Goal: Task Accomplishment & Management: Complete application form

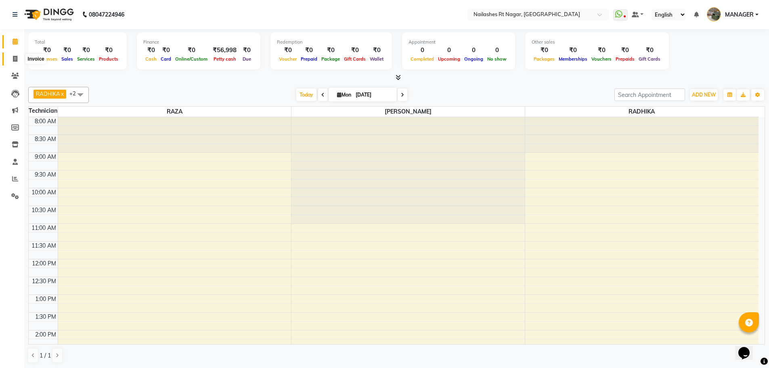
click at [11, 62] on span at bounding box center [15, 58] width 14 height 9
select select "service"
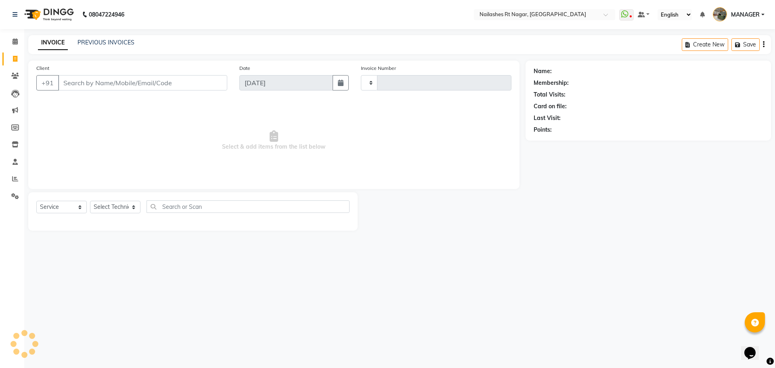
type input "0100"
select select "8624"
select select "membership"
click at [115, 85] on input "Client" at bounding box center [142, 82] width 169 height 15
click at [132, 207] on select "Select Technician MANAGER RADHIKA RAZA SANJU SAPNA KUMARI" at bounding box center [115, 207] width 50 height 13
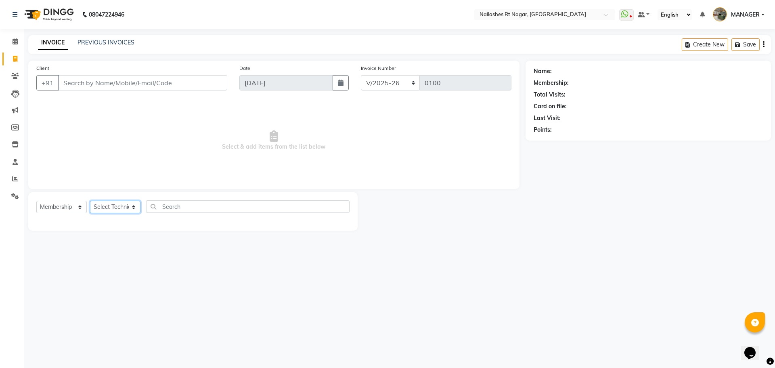
select select "86384"
click at [90, 201] on select "Select Technician MANAGER RADHIKA RAZA SANJU SAPNA KUMARI" at bounding box center [115, 207] width 50 height 13
click at [228, 208] on input "text" at bounding box center [248, 206] width 203 height 13
type input "a"
type input "e"
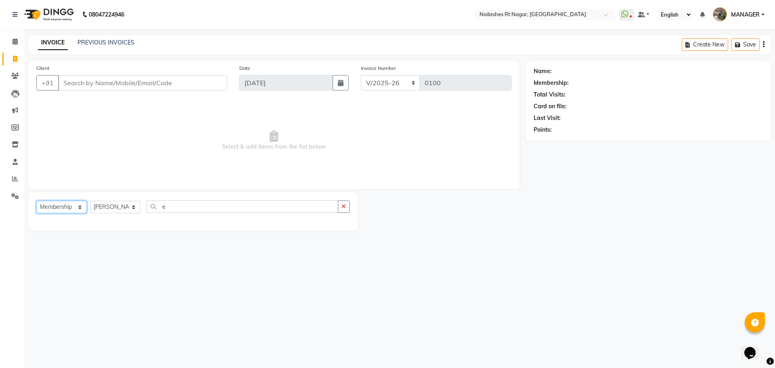
click at [63, 210] on select "Select Service Product Membership Package Voucher Prepaid Gift Card" at bounding box center [61, 207] width 50 height 13
select select "service"
click at [36, 201] on select "Select Service Product Membership Package Voucher Prepaid Gift Card" at bounding box center [61, 207] width 50 height 13
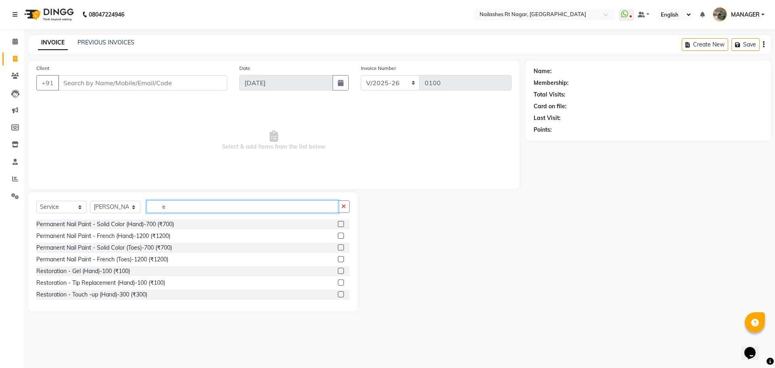
click at [238, 206] on input "e" at bounding box center [243, 206] width 192 height 13
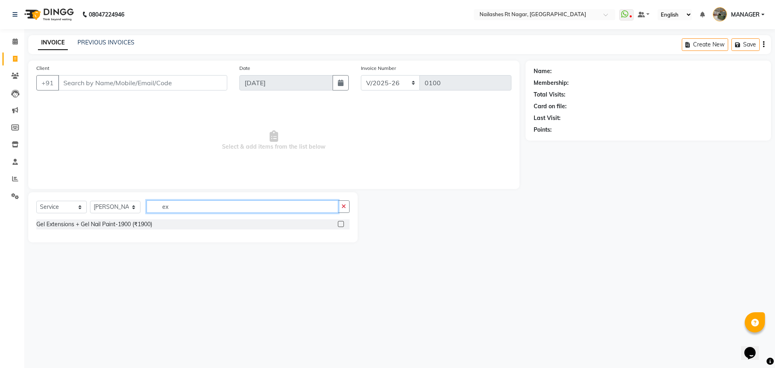
type input "e"
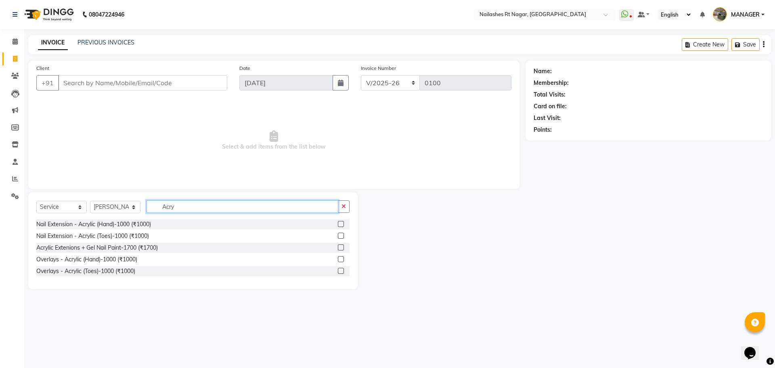
type input "Acry"
click at [340, 222] on label at bounding box center [341, 224] width 6 height 6
click at [340, 222] on input "checkbox" at bounding box center [340, 224] width 5 height 5
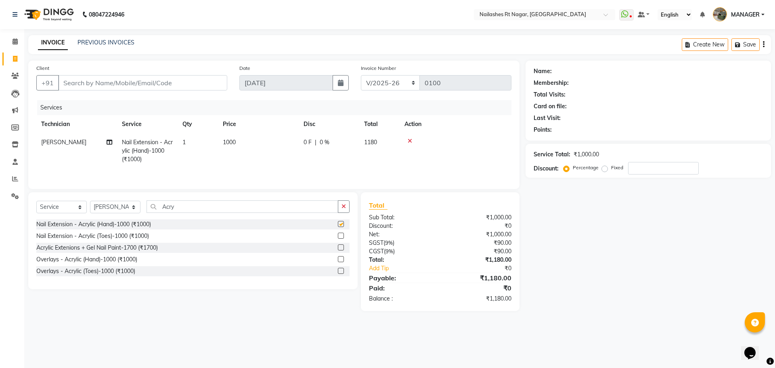
checkbox input "false"
click at [290, 204] on input "Acry" at bounding box center [243, 206] width 192 height 13
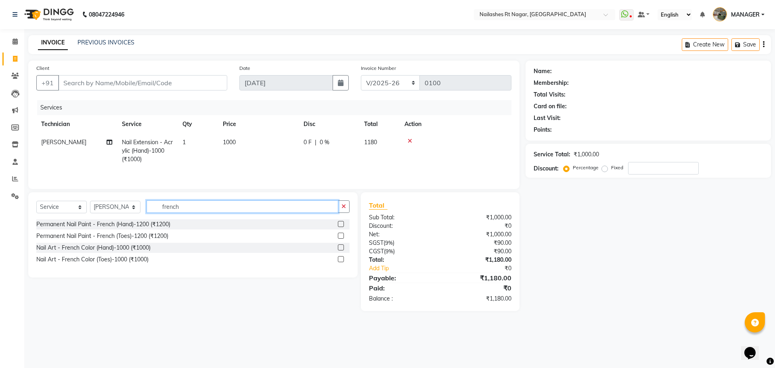
type input "french"
click at [341, 226] on label at bounding box center [341, 224] width 6 height 6
click at [341, 226] on input "checkbox" at bounding box center [340, 224] width 5 height 5
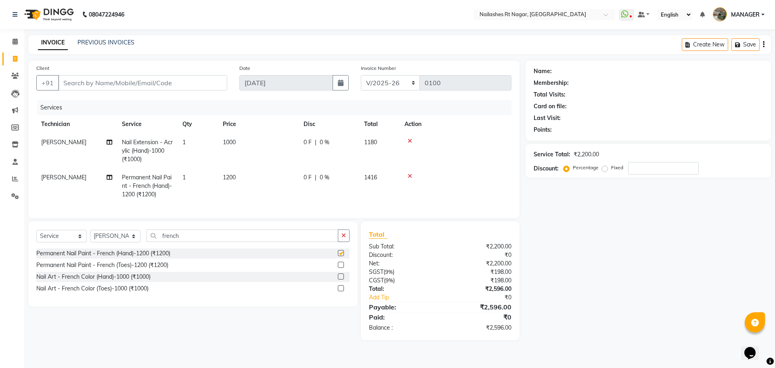
checkbox input "false"
click at [340, 279] on label at bounding box center [341, 276] width 6 height 6
click at [340, 279] on input "checkbox" at bounding box center [340, 276] width 5 height 5
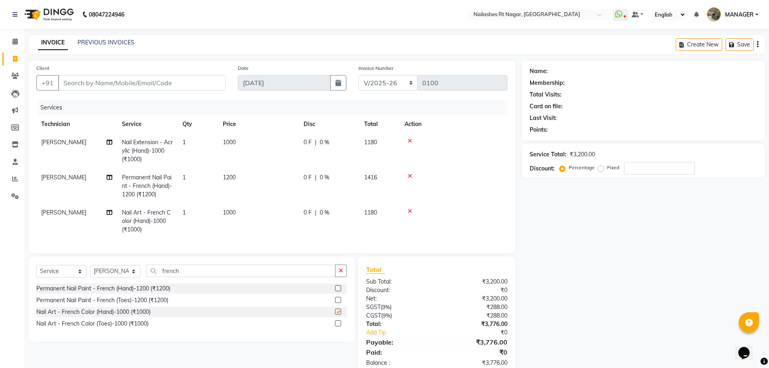
checkbox input "false"
click at [409, 176] on icon at bounding box center [410, 176] width 4 height 6
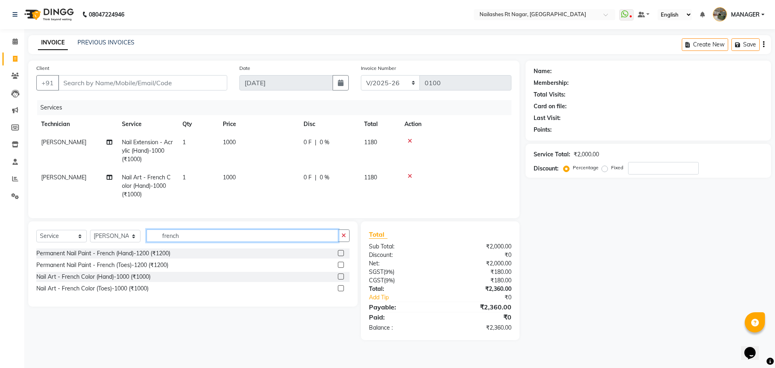
click at [326, 241] on input "french" at bounding box center [243, 235] width 192 height 13
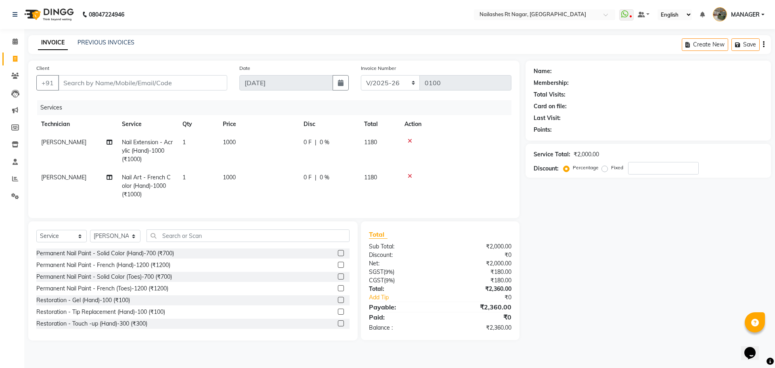
click at [670, 246] on div "Name: Membership: Total Visits: Card on file: Last Visit: Points: Service Total…" at bounding box center [650, 201] width 251 height 280
click at [656, 166] on input "number" at bounding box center [663, 168] width 71 height 13
type input "30"
click at [621, 227] on div "Name: Membership: Total Visits: Card on file: Last Visit: Points: Service Total…" at bounding box center [650, 201] width 251 height 280
click at [199, 83] on input "Client" at bounding box center [142, 82] width 169 height 15
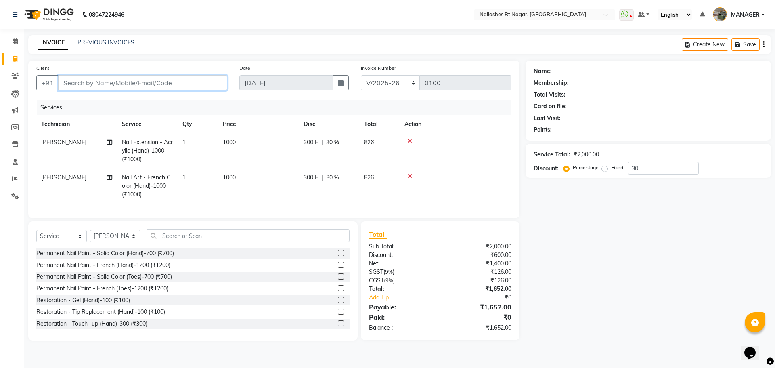
type input "9"
type input "0"
type input "9160800018"
click at [223, 81] on button "Add Client" at bounding box center [207, 82] width 42 height 15
select select "21"
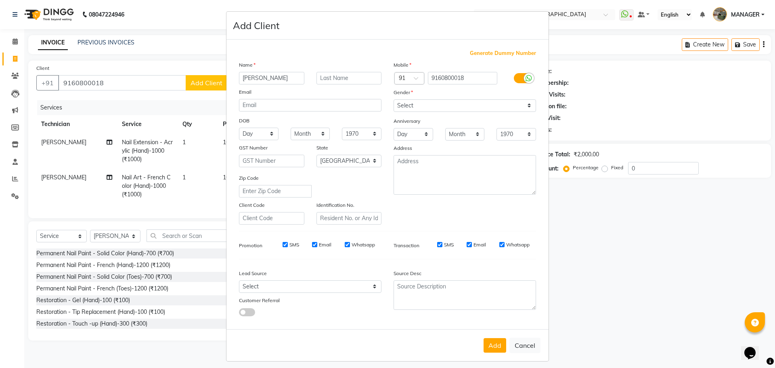
type input "[PERSON_NAME]"
click at [496, 105] on select "Select Male Female Other Prefer Not To Say" at bounding box center [465, 105] width 142 height 13
click at [394, 99] on select "Select Male Female Other Prefer Not To Say" at bounding box center [465, 105] width 142 height 13
click at [425, 103] on select "Select Male Female Other Prefer Not To Say" at bounding box center [465, 105] width 142 height 13
select select "female"
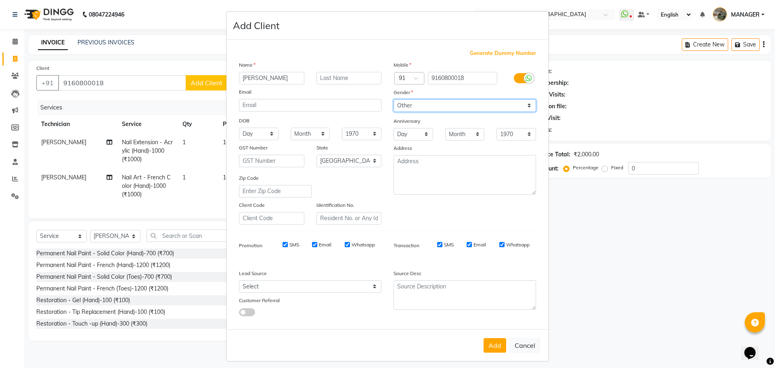
click at [394, 99] on select "Select Male Female Other Prefer Not To Say" at bounding box center [465, 105] width 142 height 13
click at [488, 345] on button "Add" at bounding box center [495, 345] width 23 height 15
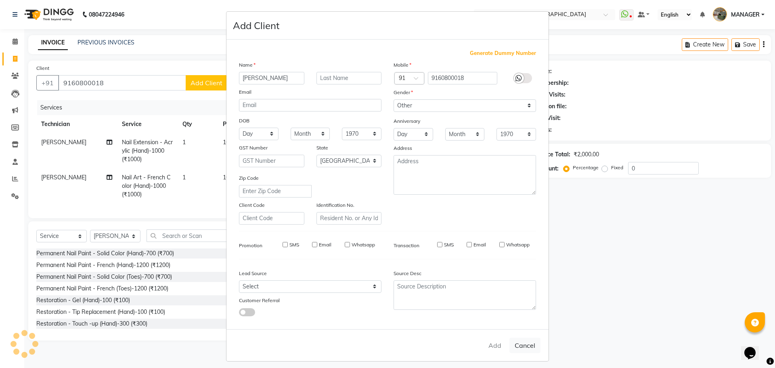
select select
select select "null"
select select
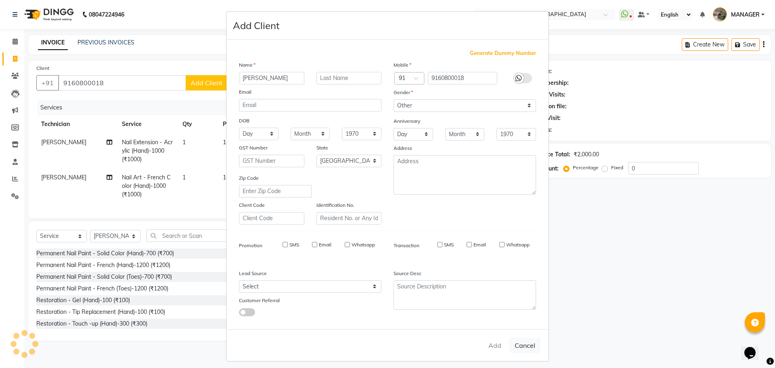
select select
checkbox input "false"
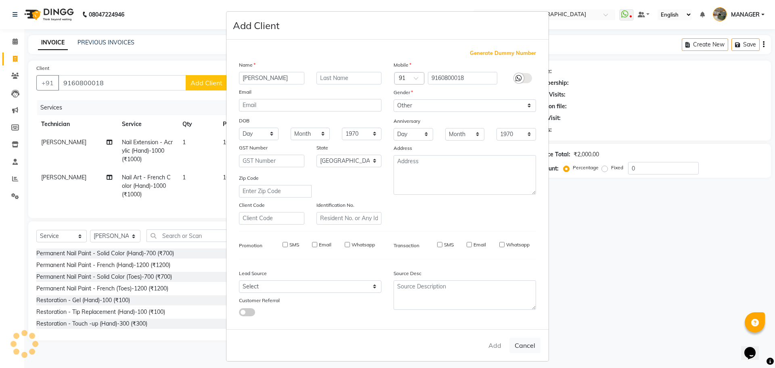
checkbox input "false"
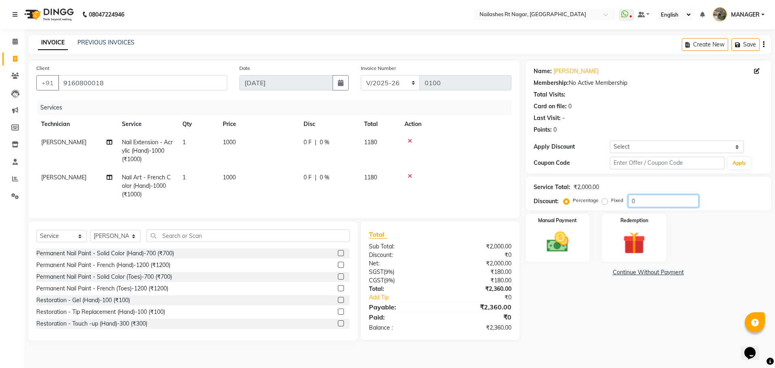
click at [658, 201] on input "0" at bounding box center [663, 201] width 71 height 13
type input "30"
click at [673, 222] on div "Manual Payment Redemption" at bounding box center [647, 238] width 257 height 48
drag, startPoint x: 240, startPoint y: 131, endPoint x: 239, endPoint y: 149, distance: 18.2
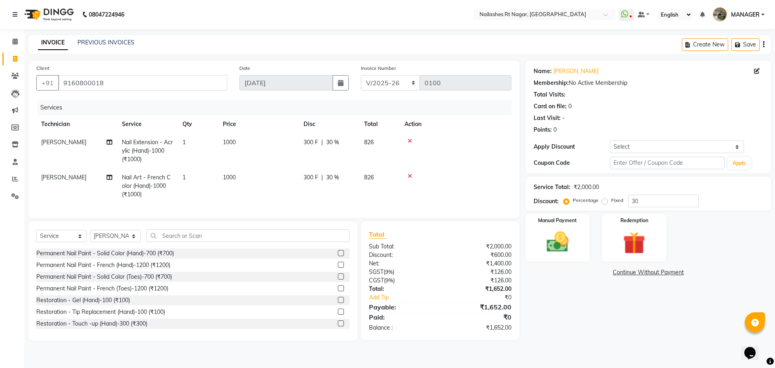
click at [239, 146] on table "Technician Service Qty Price Disc Total Action SAPNA KUMARI Nail Extension - Ac…" at bounding box center [273, 159] width 475 height 88
click at [239, 143] on td "1000" at bounding box center [258, 150] width 81 height 35
select select "86384"
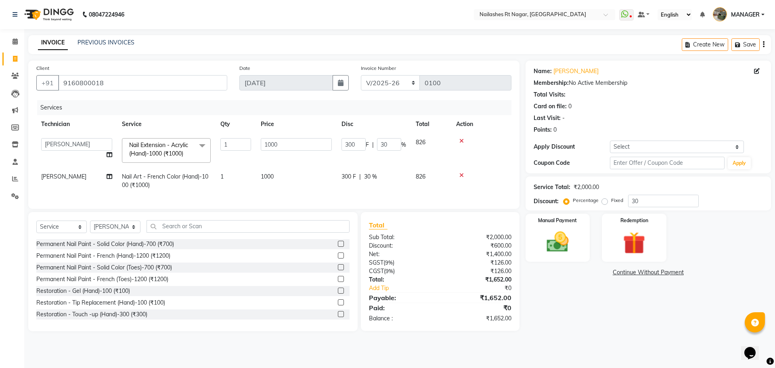
click at [391, 35] on div "08047224946 Select Location × Nailashes Rt Nagar, Rt Nagar WhatsApp Status ✕ St…" at bounding box center [387, 184] width 775 height 368
click at [461, 174] on icon at bounding box center [461, 175] width 4 height 6
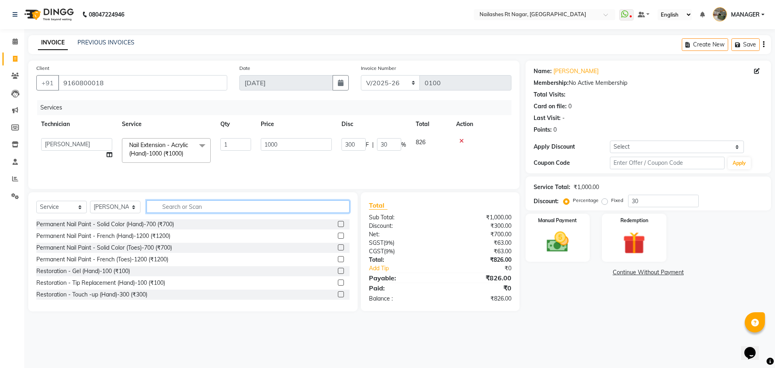
click at [232, 209] on input "text" at bounding box center [248, 206] width 203 height 13
type input "fr"
click at [188, 224] on div "Permanent Nail Paint - French (Hand)-1200 (₹1200)" at bounding box center [192, 224] width 313 height 10
click at [338, 224] on label at bounding box center [341, 224] width 6 height 6
click at [338, 224] on input "checkbox" at bounding box center [340, 224] width 5 height 5
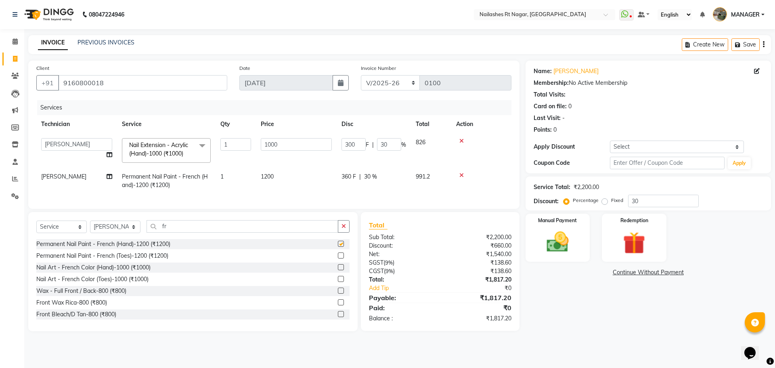
checkbox input "false"
click at [548, 331] on div "Name: Vivek Membership: No Active Membership Total Visits: Card on file: 0 Last…" at bounding box center [650, 196] width 251 height 270
click at [578, 230] on div "Manual Payment" at bounding box center [557, 238] width 67 height 50
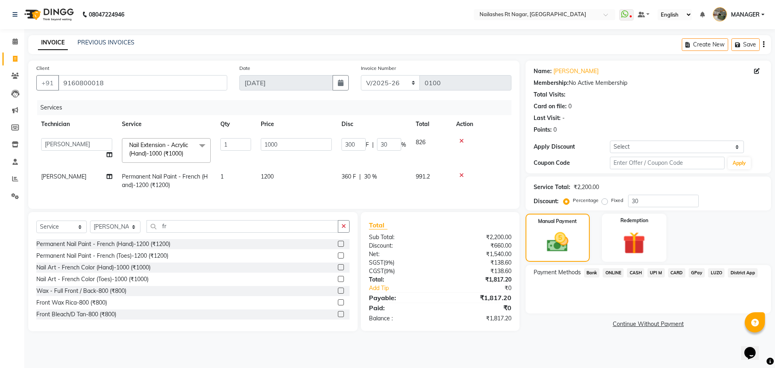
click at [700, 275] on span "GPay" at bounding box center [697, 272] width 17 height 9
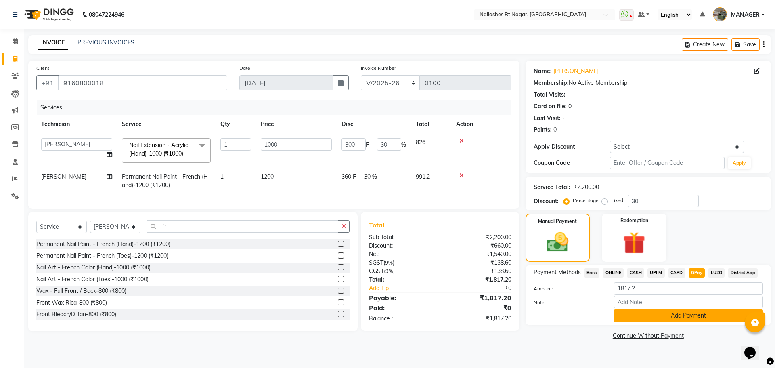
click at [690, 318] on button "Add Payment" at bounding box center [688, 315] width 149 height 13
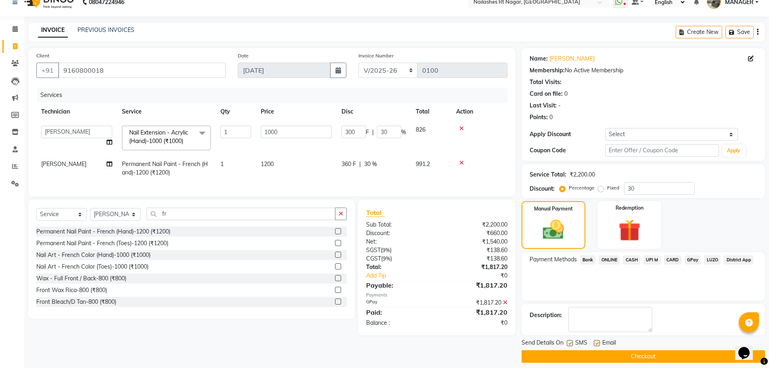
scroll to position [19, 0]
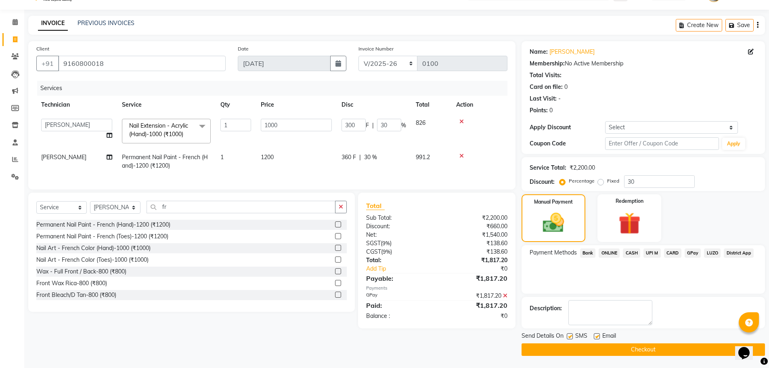
click at [683, 350] on button "Checkout" at bounding box center [642, 349] width 243 height 13
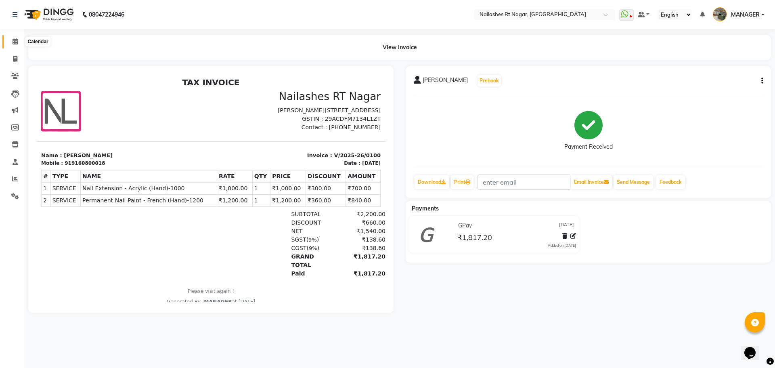
click at [14, 40] on icon at bounding box center [15, 41] width 5 height 6
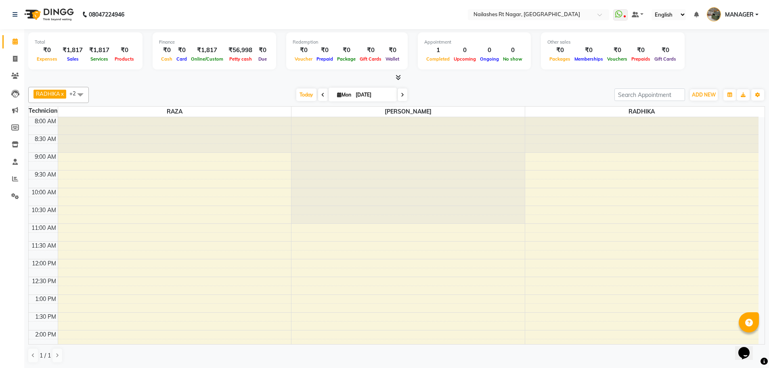
scroll to position [0, 0]
click at [496, 89] on div "Today Mon 01-09-2025" at bounding box center [351, 94] width 517 height 12
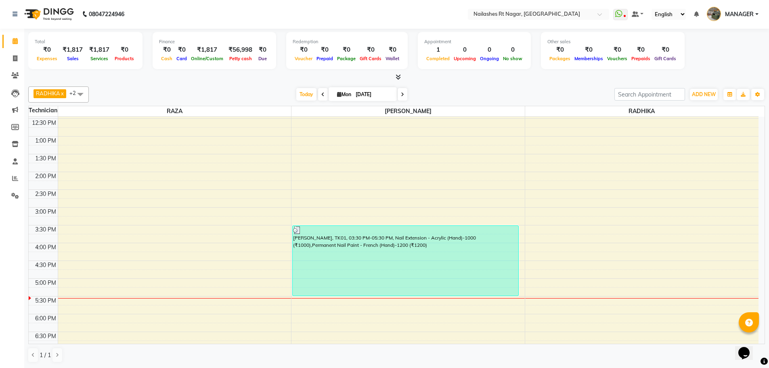
scroll to position [33, 0]
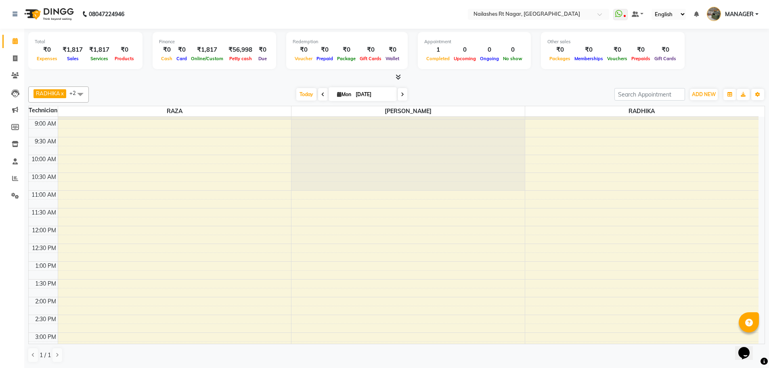
drag, startPoint x: 412, startPoint y: -49, endPoint x: 561, endPoint y: 89, distance: 203.1
click at [561, 89] on div "Today Mon 01-09-2025" at bounding box center [351, 94] width 517 height 12
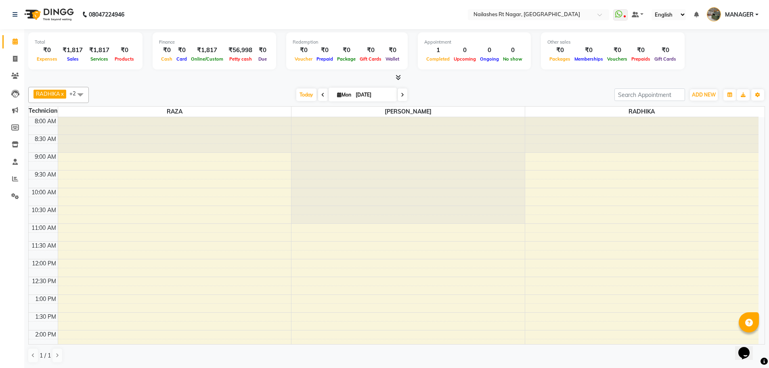
scroll to position [0, 0]
click at [10, 61] on span at bounding box center [15, 58] width 14 height 9
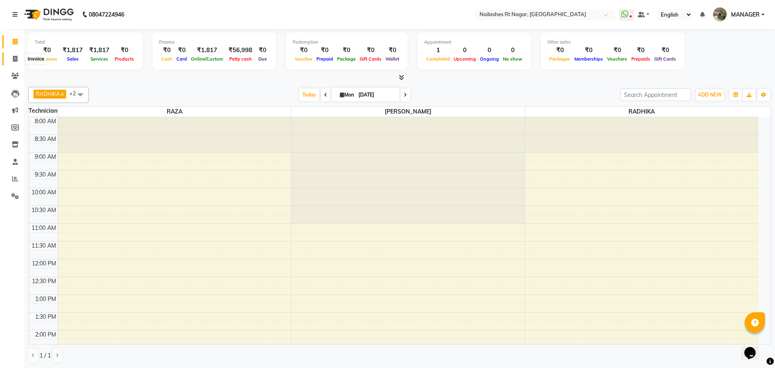
select select "8624"
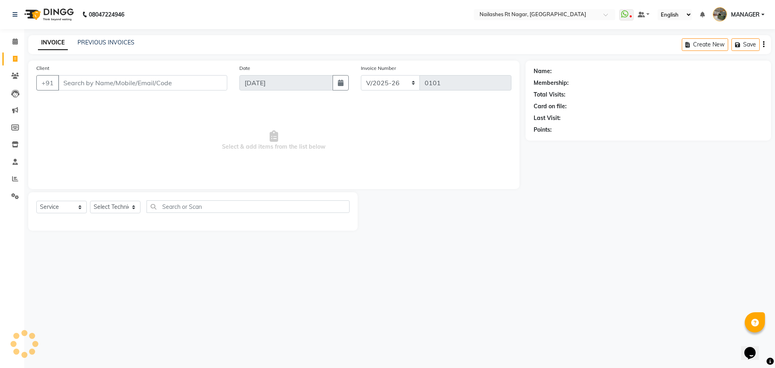
select select "membership"
click at [119, 40] on link "PREVIOUS INVOICES" at bounding box center [105, 42] width 57 height 7
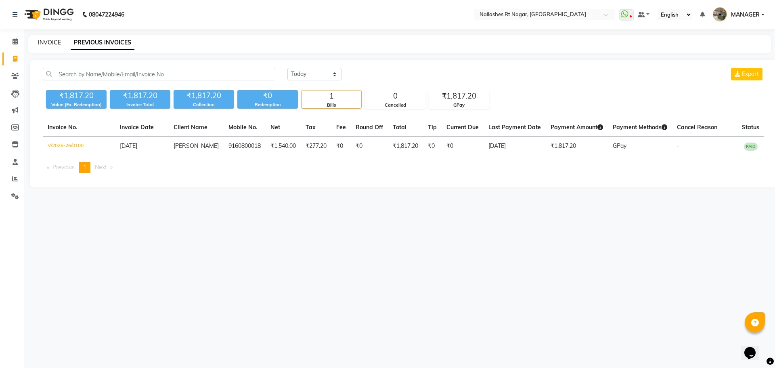
click at [52, 39] on link "INVOICE" at bounding box center [49, 42] width 23 height 7
select select "service"
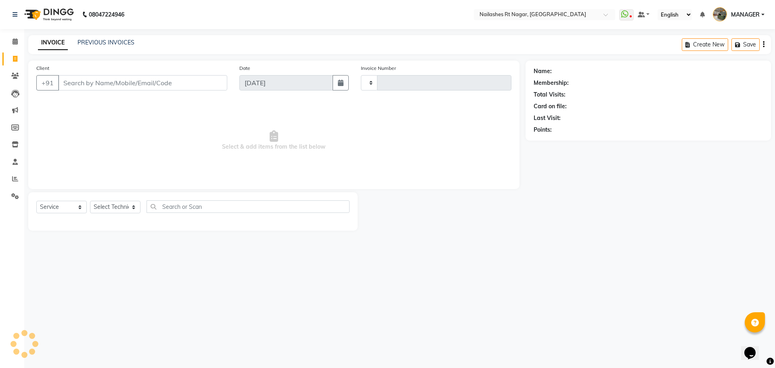
type input "0101"
select select "8624"
click at [124, 208] on select "Select Technician" at bounding box center [115, 207] width 50 height 13
select select "membership"
select select "86385"
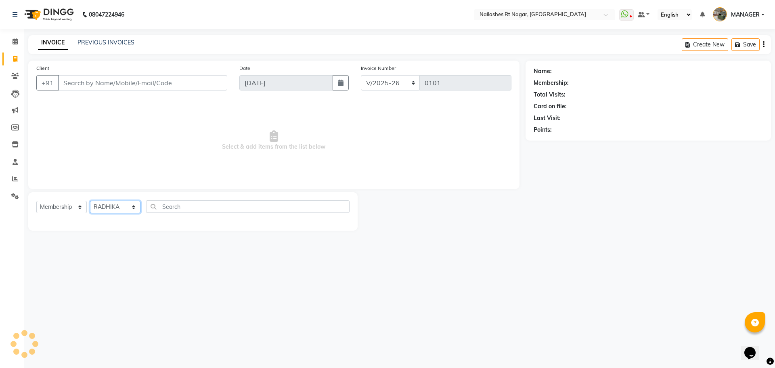
click at [90, 201] on select "Select Technician MANAGER RADHIKA RAZA SANJU SAPNA KUMARI" at bounding box center [115, 207] width 50 height 13
click at [202, 207] on input "text" at bounding box center [248, 206] width 203 height 13
type input "g"
type input "Solid"
click at [67, 207] on select "Select Service Product Membership Package Voucher Prepaid Gift Card" at bounding box center [61, 207] width 50 height 13
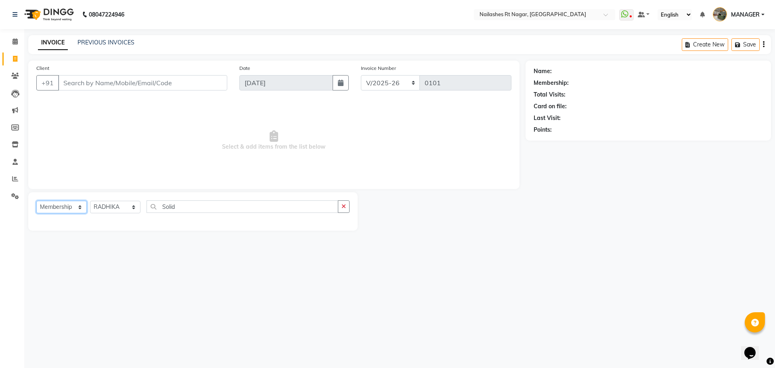
select select "service"
click at [36, 201] on select "Select Service Product Membership Package Voucher Prepaid Gift Card" at bounding box center [61, 207] width 50 height 13
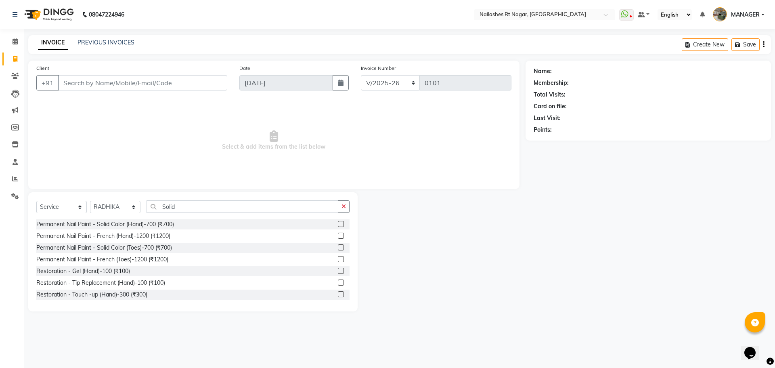
click at [338, 244] on div at bounding box center [344, 248] width 12 height 10
click at [338, 225] on label at bounding box center [341, 224] width 6 height 6
click at [338, 225] on input "checkbox" at bounding box center [340, 224] width 5 height 5
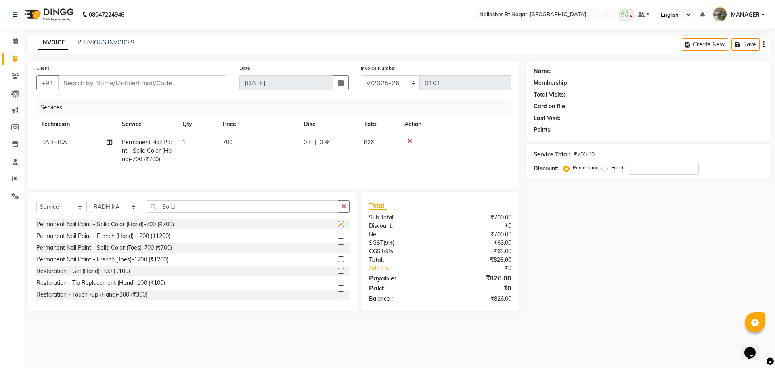
checkbox input "false"
click at [338, 247] on label at bounding box center [341, 247] width 6 height 6
click at [338, 247] on input "checkbox" at bounding box center [340, 247] width 5 height 5
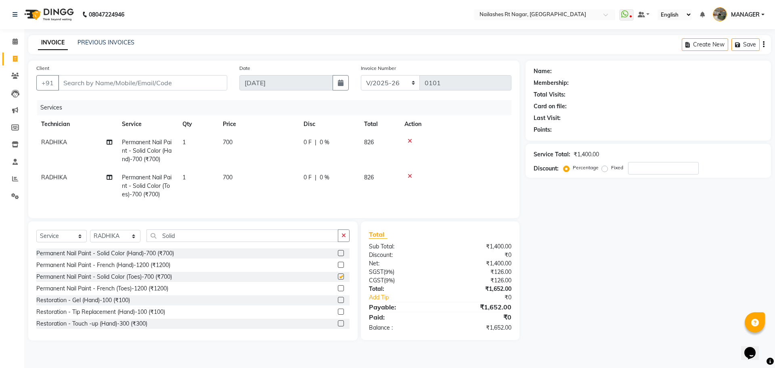
checkbox input "false"
click at [232, 141] on span "700" at bounding box center [228, 141] width 10 height 7
select select "86385"
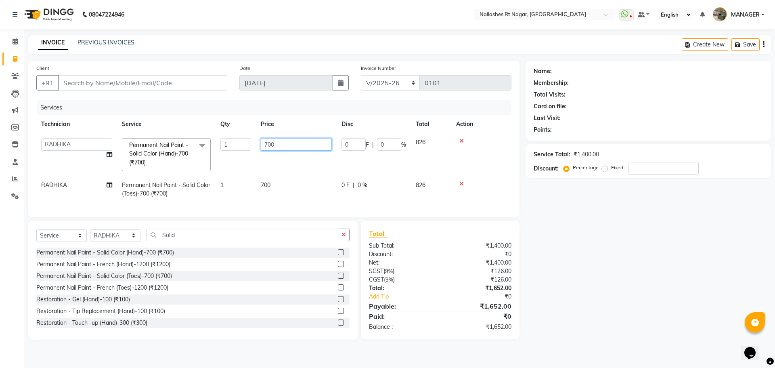
click at [282, 147] on input "700" at bounding box center [296, 144] width 71 height 13
type input "7"
type input "350"
click at [638, 263] on div "Name: Membership: Total Visits: Card on file: Last Visit: Points: Service Total…" at bounding box center [650, 200] width 251 height 279
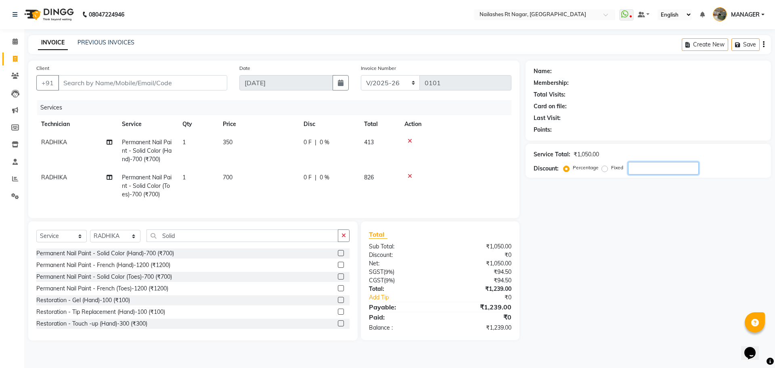
click at [654, 171] on input "number" at bounding box center [663, 168] width 71 height 13
type input "30"
click at [654, 223] on div "Name: Membership: Total Visits: Card on file: Last Visit: Points: Service Total…" at bounding box center [650, 201] width 251 height 280
drag, startPoint x: 654, startPoint y: 223, endPoint x: 653, endPoint y: 219, distance: 4.1
click at [654, 222] on div "Name: Membership: Total Visits: Card on file: Last Visit: Points: Service Total…" at bounding box center [650, 201] width 251 height 280
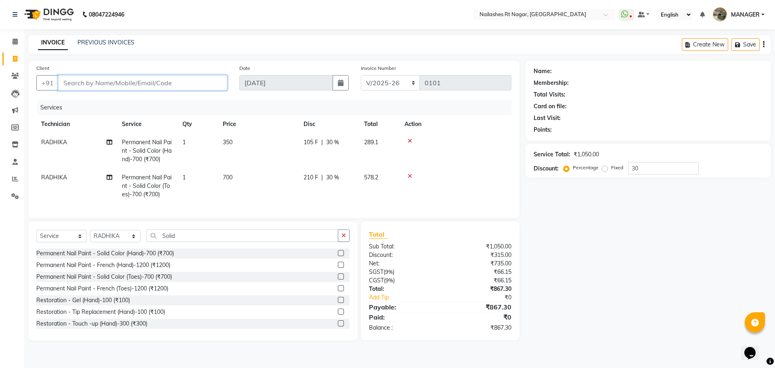
click at [194, 84] on input "Client" at bounding box center [142, 82] width 169 height 15
type input "0"
click at [182, 82] on input "Client" at bounding box center [142, 82] width 169 height 15
type input "7022297580"
click at [198, 79] on span "Add Client" at bounding box center [206, 83] width 32 height 8
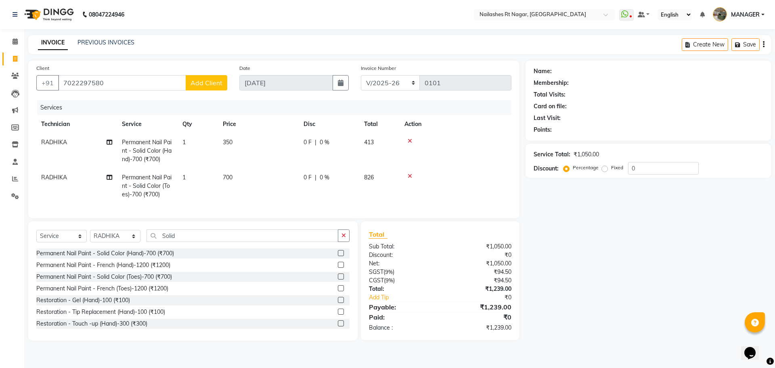
select select "21"
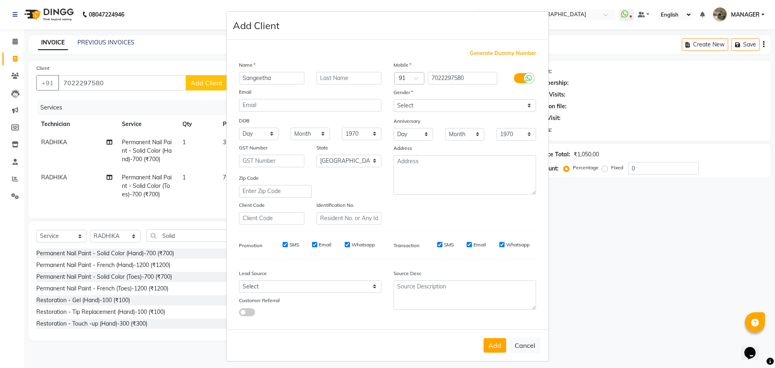
type input "Sangeetha"
click at [436, 102] on select "Select Male Female Other Prefer Not To Say" at bounding box center [465, 105] width 142 height 13
select select "female"
click at [394, 99] on select "Select Male Female Other Prefer Not To Say" at bounding box center [465, 105] width 142 height 13
click at [488, 340] on button "Add" at bounding box center [495, 345] width 23 height 15
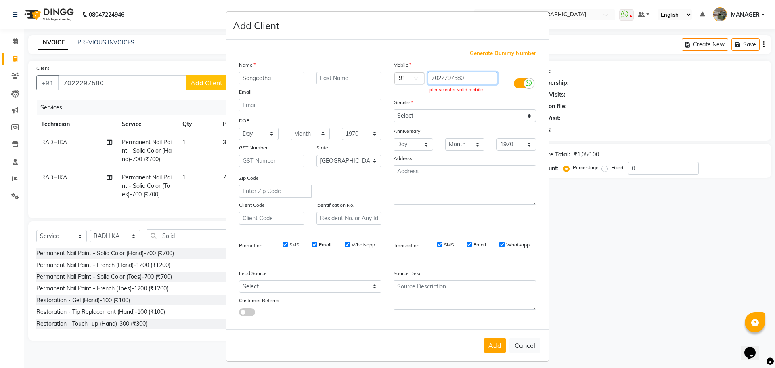
click at [471, 78] on input "7022297580" at bounding box center [463, 78] width 70 height 13
click at [470, 78] on input "7022297580" at bounding box center [463, 78] width 70 height 13
click at [527, 343] on button "Cancel" at bounding box center [524, 344] width 31 height 15
select select
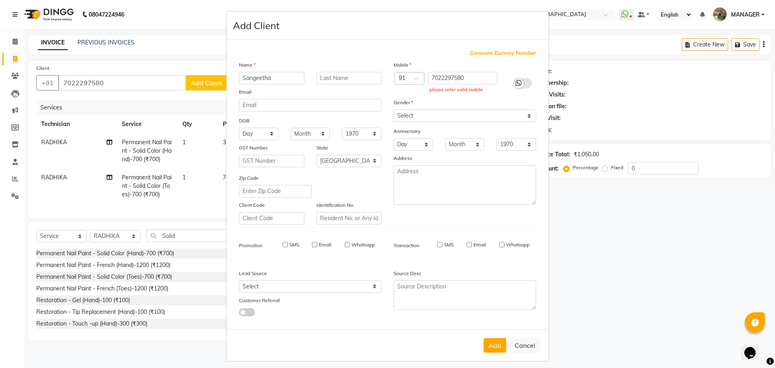
select select
select select "null"
select select
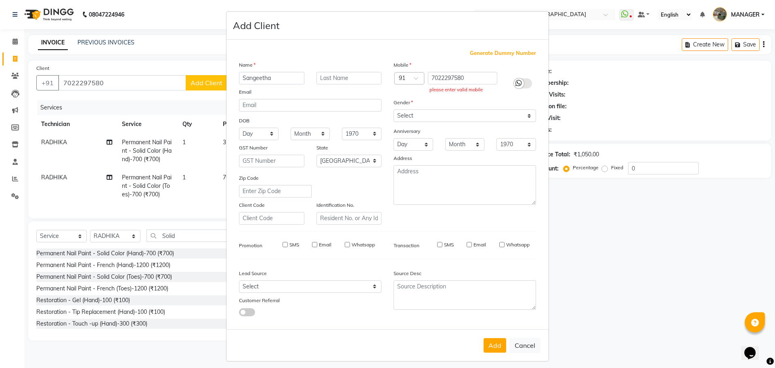
select select
checkbox input "false"
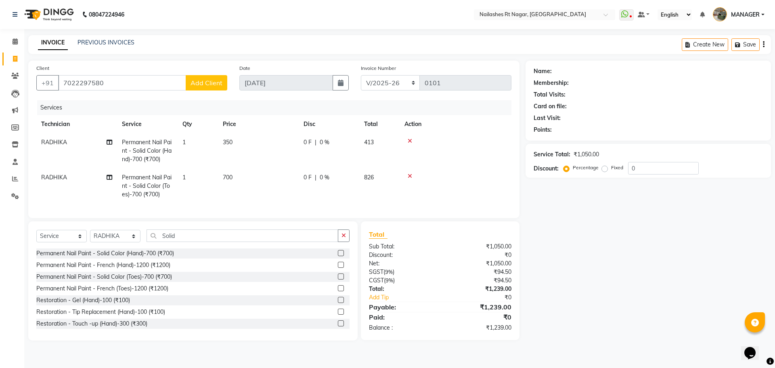
click at [213, 85] on span "Add Client" at bounding box center [206, 83] width 32 height 8
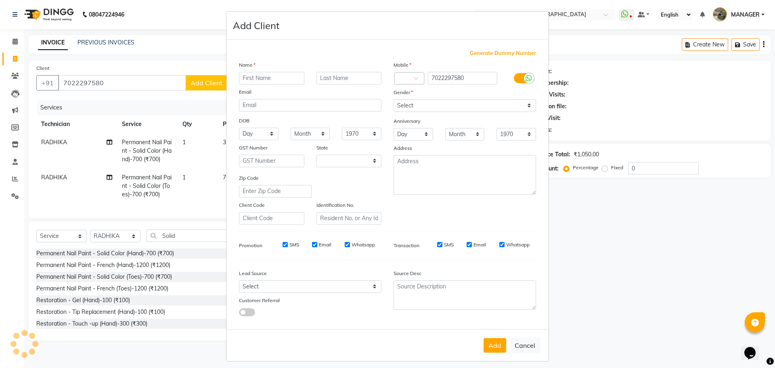
select select "21"
click at [451, 104] on select "Select Male Female Other Prefer Not To Say" at bounding box center [465, 105] width 142 height 13
select select "female"
click at [394, 99] on select "Select Male Female Other Prefer Not To Say" at bounding box center [465, 105] width 142 height 13
click at [275, 79] on input "text" at bounding box center [271, 78] width 65 height 13
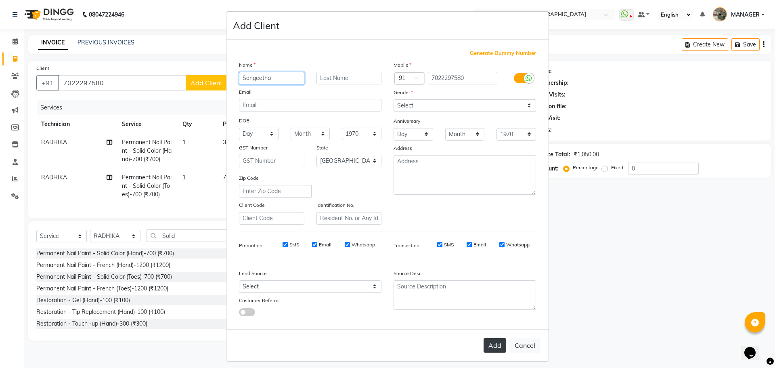
type input "Sangeetha"
click at [489, 347] on button "Add" at bounding box center [495, 345] width 23 height 15
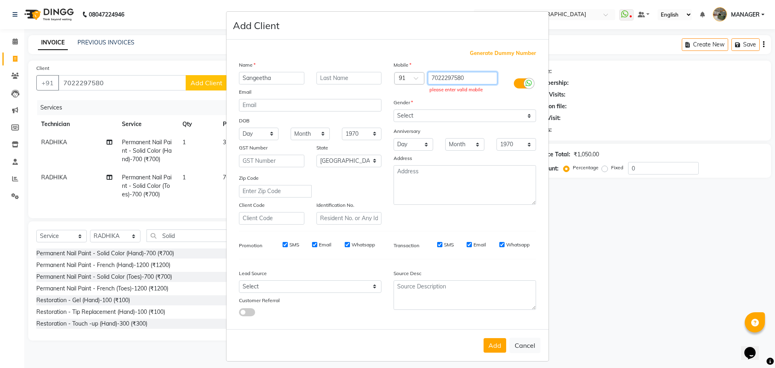
click at [455, 77] on input "7022297580" at bounding box center [463, 78] width 70 height 13
click at [525, 85] on icon at bounding box center [528, 83] width 6 height 7
click at [0, 0] on input "checkbox" at bounding box center [0, 0] width 0 height 0
click at [496, 54] on span "Generate Dummy Number" at bounding box center [503, 53] width 66 height 8
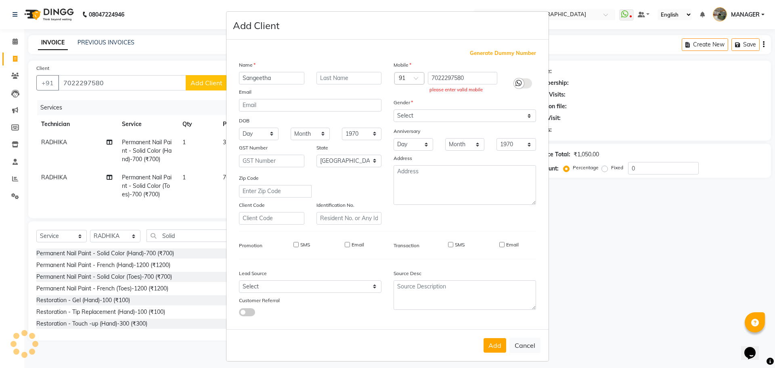
type input "1382300000004"
checkbox input "false"
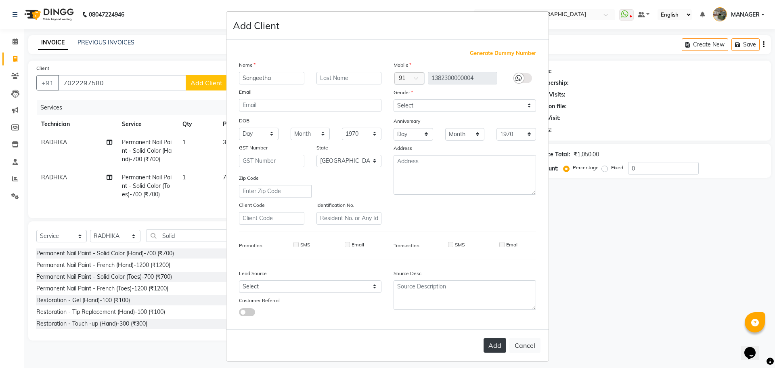
click at [490, 344] on button "Add" at bounding box center [495, 345] width 23 height 15
type input "1382300000004"
select select
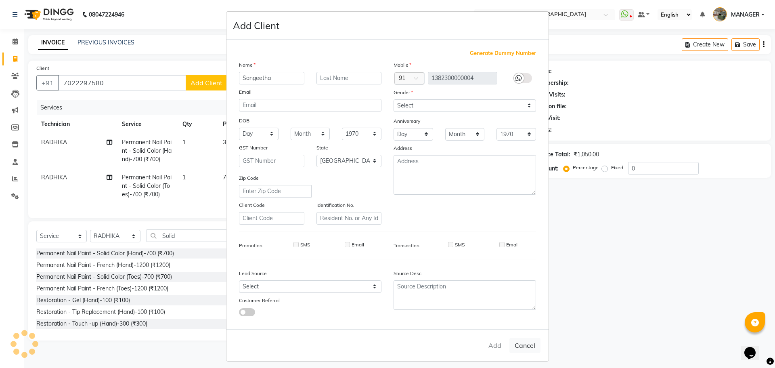
select select "null"
select select
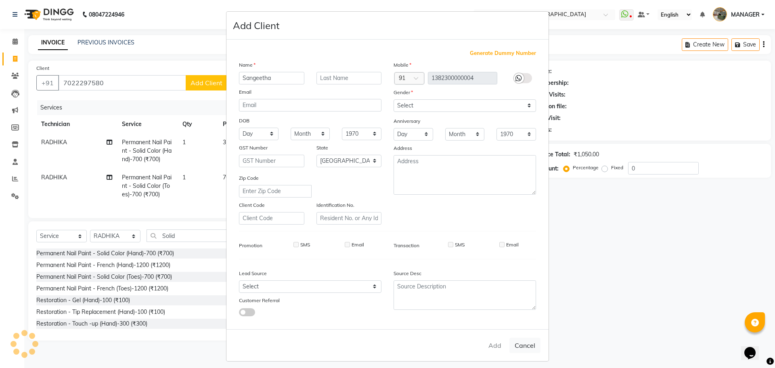
checkbox input "false"
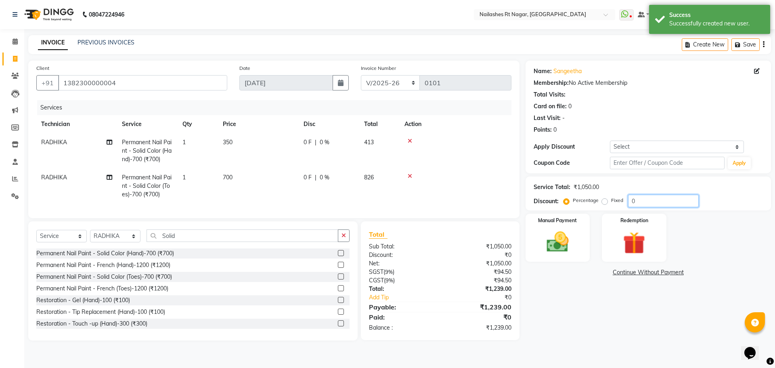
click at [667, 200] on input "0" at bounding box center [663, 201] width 71 height 13
type input "30"
click at [584, 335] on div "Name: Sangeetha Membership: No Active Membership Total Visits: Card on file: 0 …" at bounding box center [650, 201] width 251 height 280
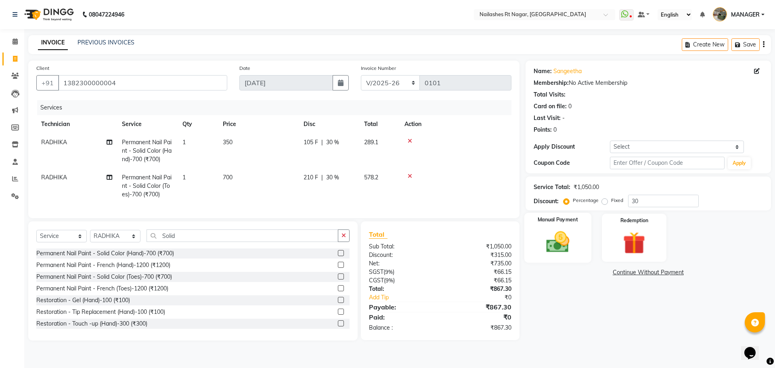
click at [585, 252] on div "Manual Payment" at bounding box center [557, 238] width 67 height 50
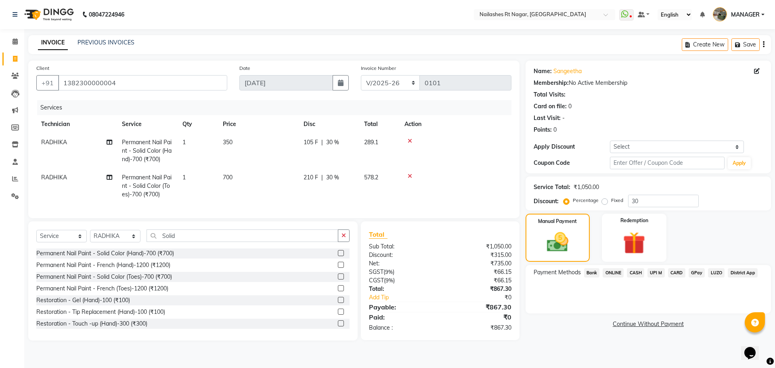
click at [691, 276] on span "GPay" at bounding box center [697, 272] width 17 height 9
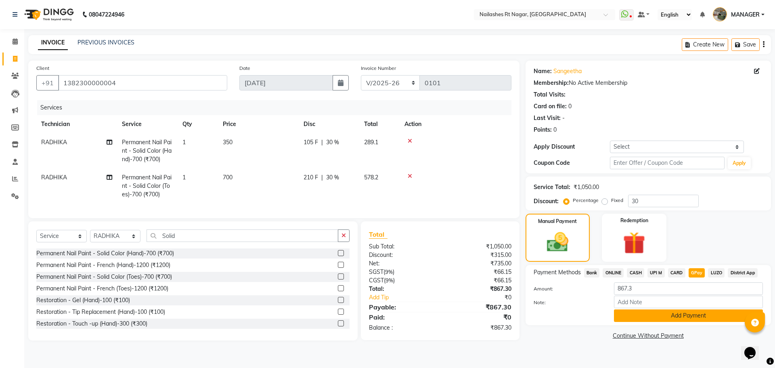
click at [667, 315] on button "Add Payment" at bounding box center [688, 315] width 149 height 13
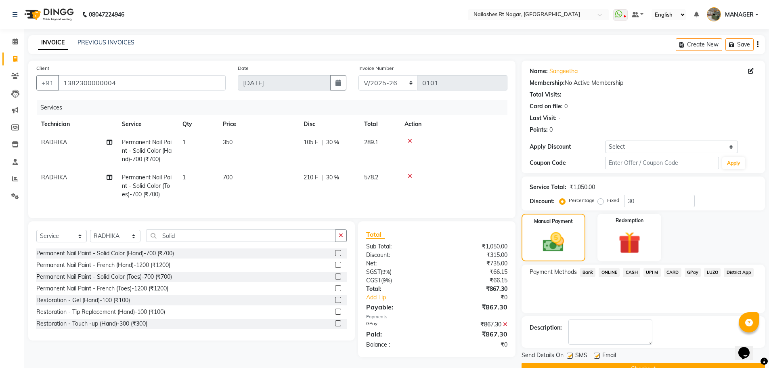
scroll to position [19, 0]
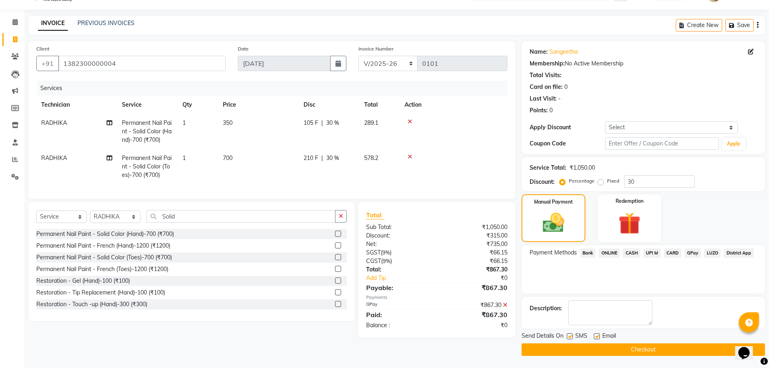
click at [671, 350] on button "Checkout" at bounding box center [642, 349] width 243 height 13
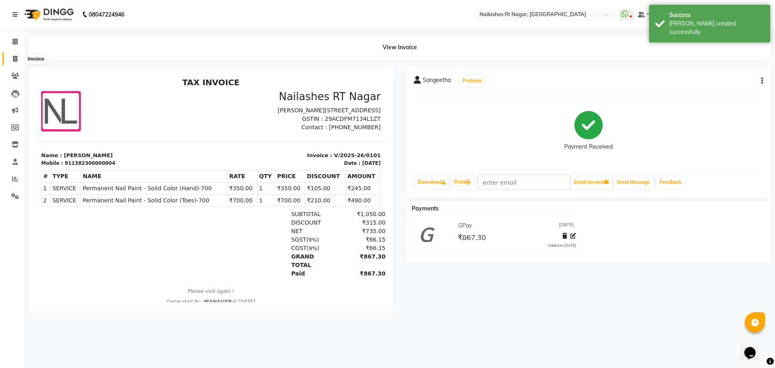
click at [15, 58] on icon at bounding box center [15, 59] width 4 height 6
select select "service"
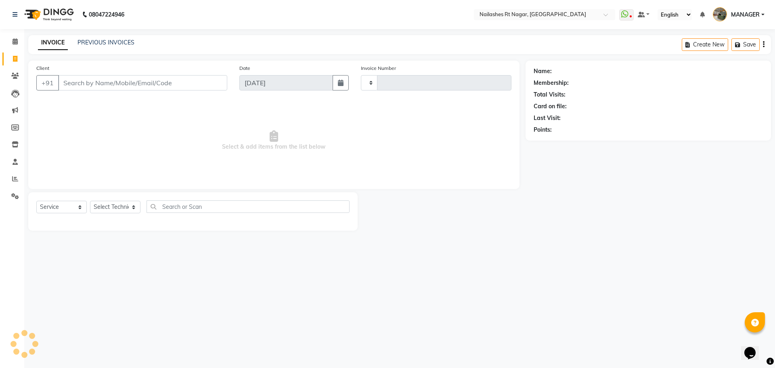
type input "0102"
select select "8624"
select select "membership"
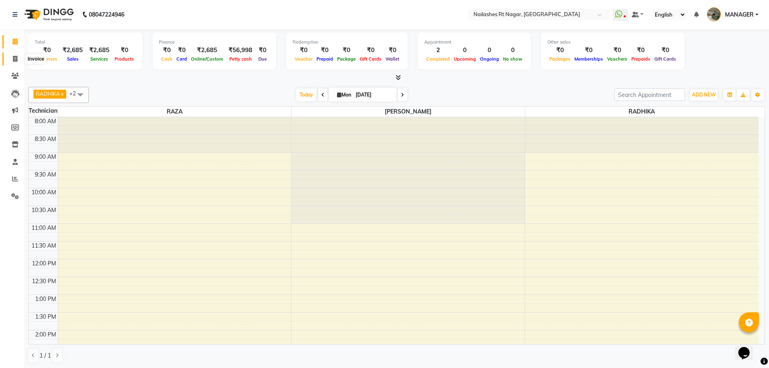
click at [12, 58] on span at bounding box center [15, 58] width 14 height 9
select select "8624"
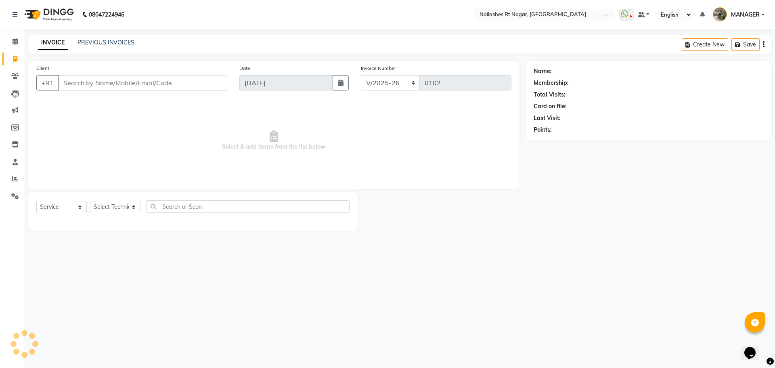
select select "membership"
click at [132, 41] on link "PREVIOUS INVOICES" at bounding box center [105, 42] width 57 height 7
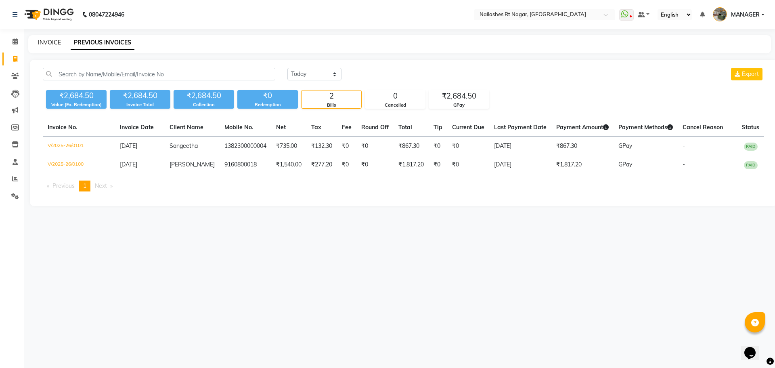
click at [49, 43] on link "INVOICE" at bounding box center [49, 42] width 23 height 7
select select "8624"
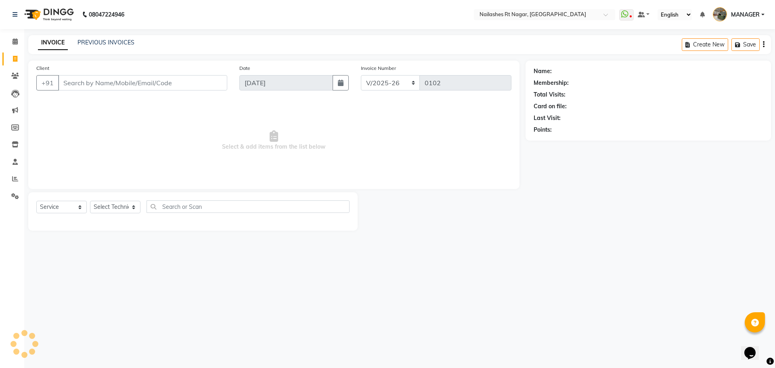
select select "membership"
drag, startPoint x: 15, startPoint y: 44, endPoint x: 23, endPoint y: 44, distance: 7.7
click at [15, 44] on span at bounding box center [15, 41] width 14 height 9
